Goal: Find specific page/section

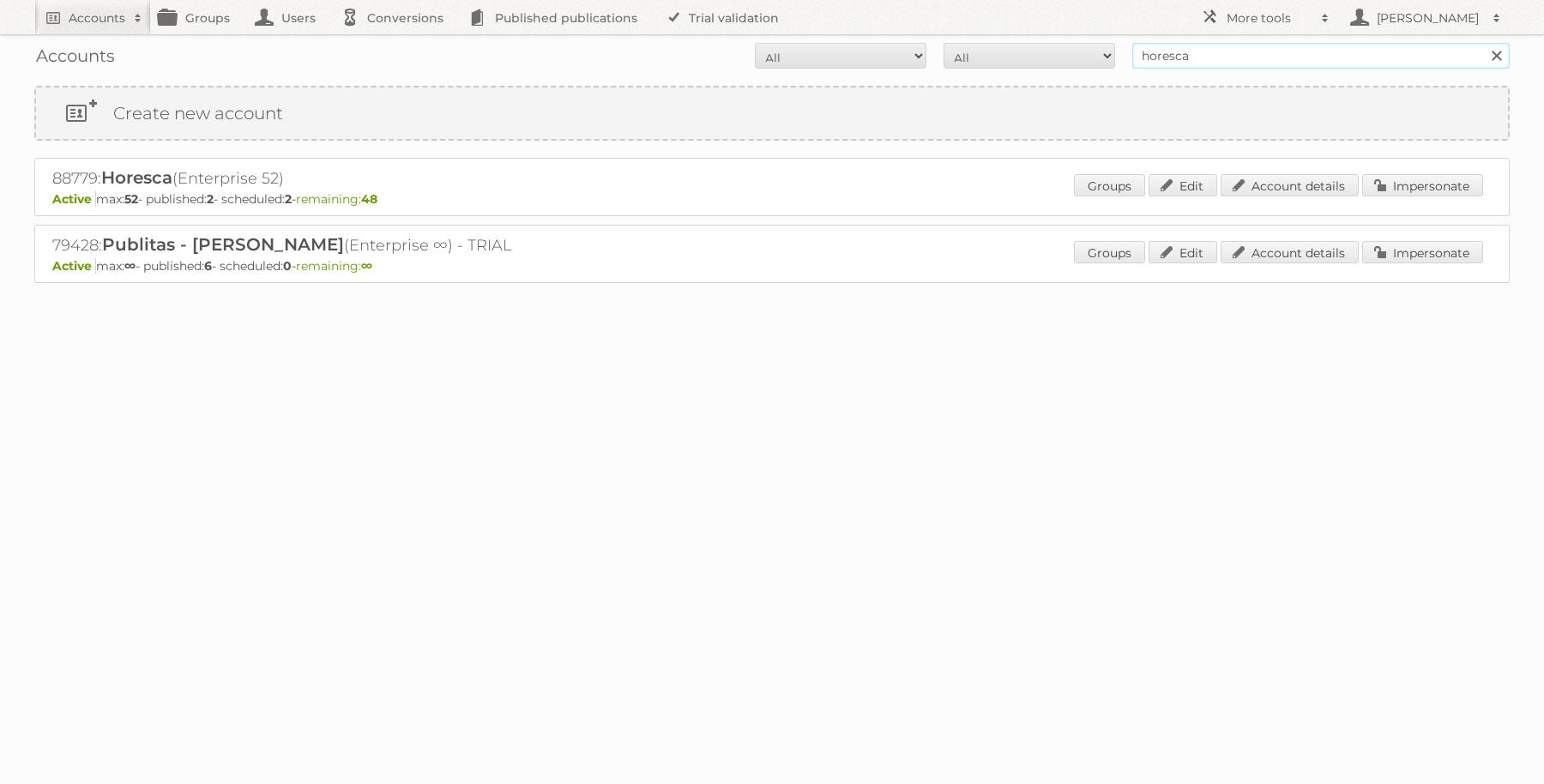
click at [1274, 56] on input "horesca" at bounding box center [1321, 56] width 377 height 25
type input "h"
type input "action"
click at [1483, 43] on input "Search" at bounding box center [1496, 56] width 25 height 25
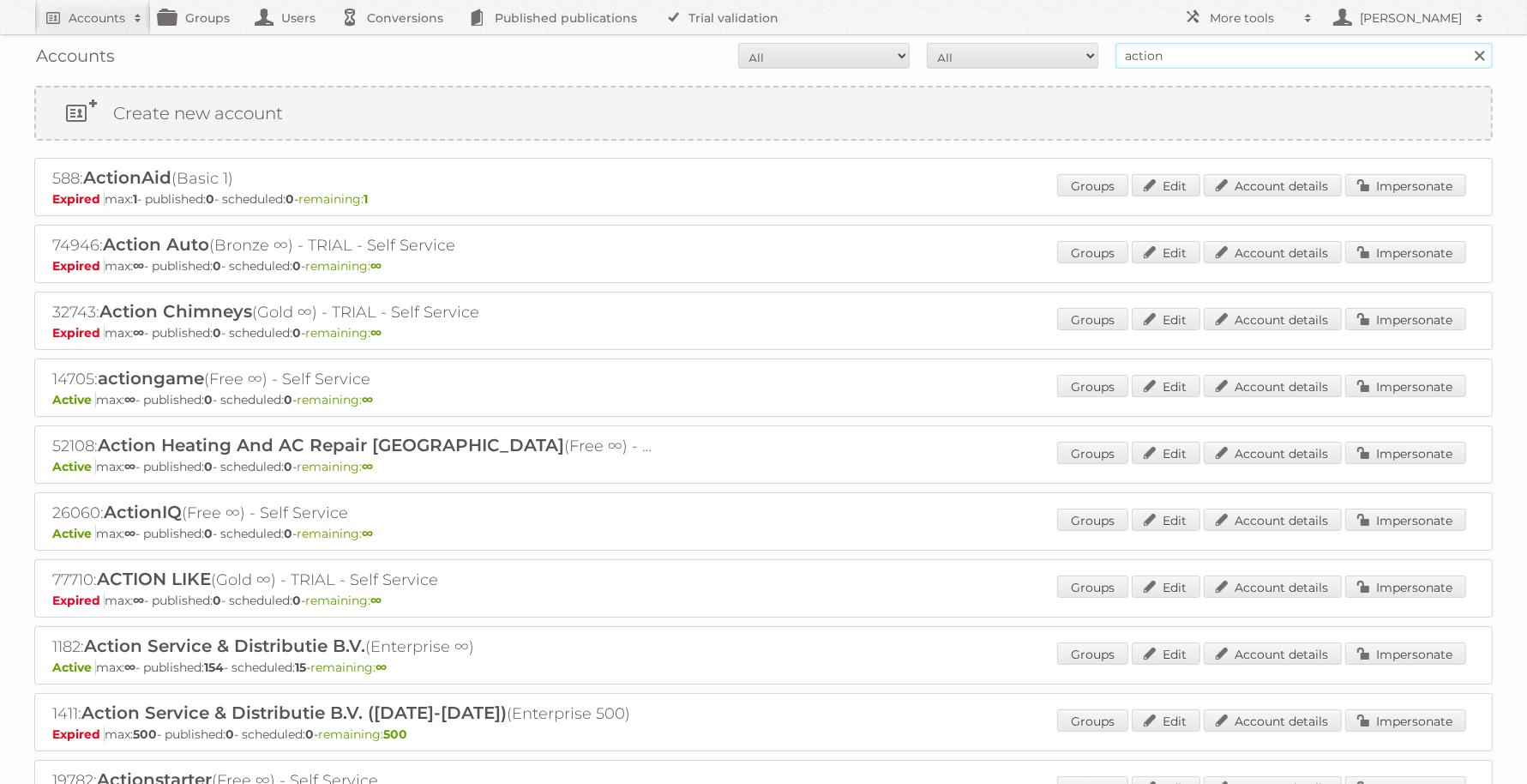
click at [1200, 59] on input "action" at bounding box center [1304, 56] width 377 height 25
type input "a"
type input "erbg"
click at [1466, 43] on input "Search" at bounding box center [1479, 56] width 25 height 25
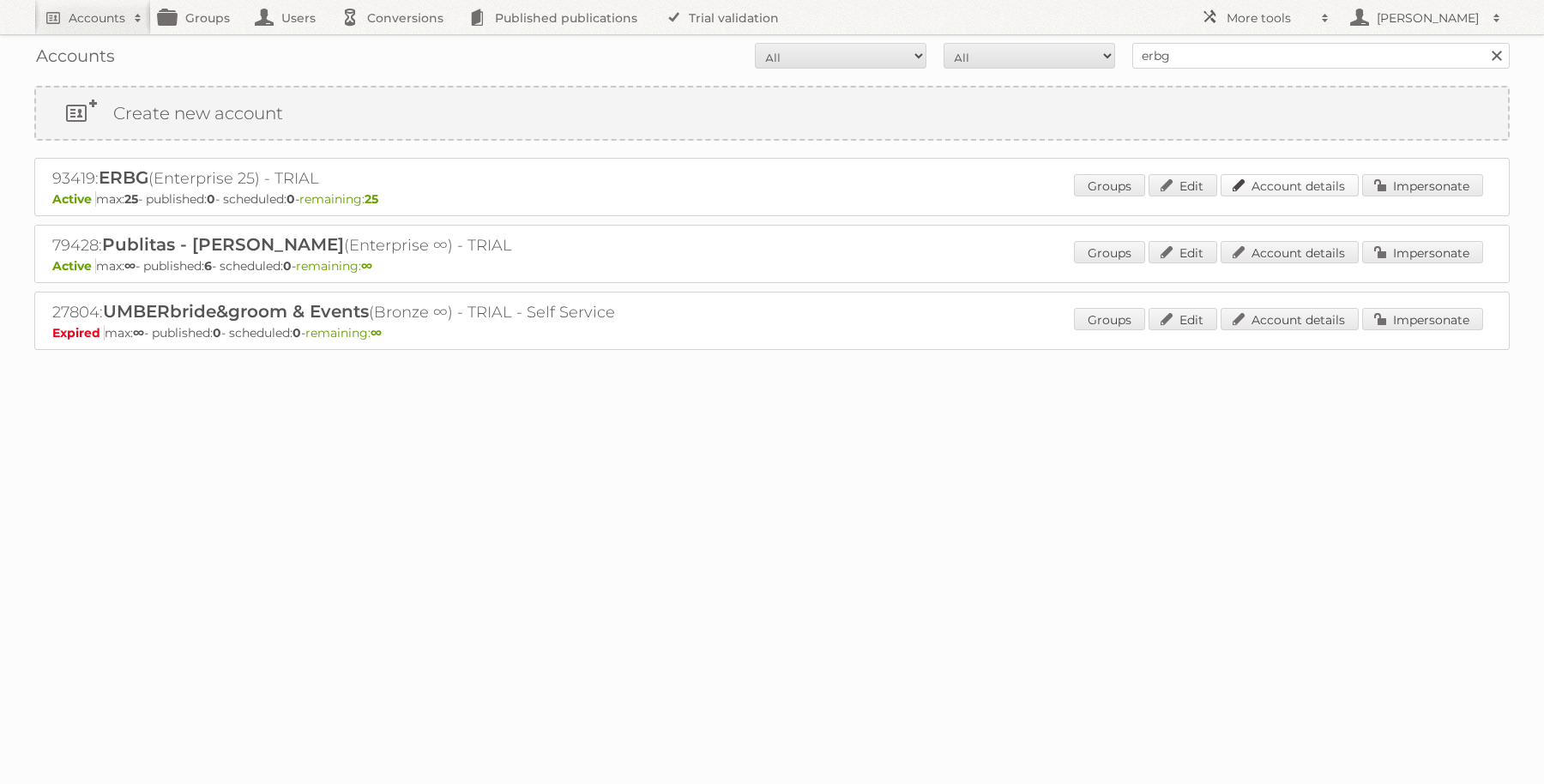
click at [1270, 183] on link "Account details" at bounding box center [1289, 185] width 138 height 22
